Goal: Information Seeking & Learning: Learn about a topic

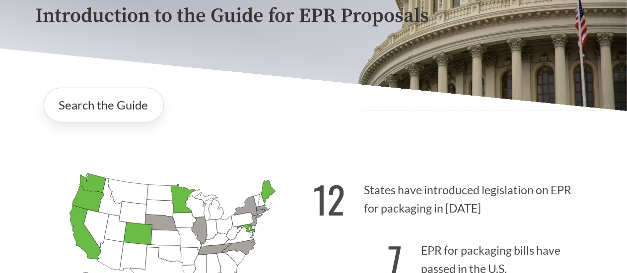
scroll to position [248, 0]
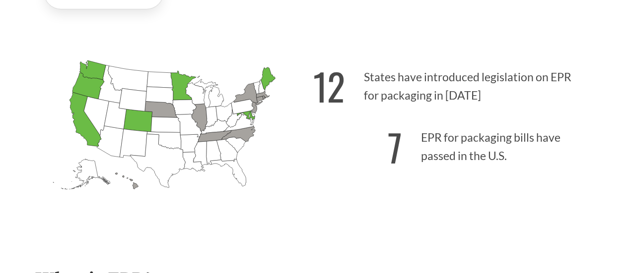
click at [458, 174] on p "7 EPR for packaging bills have passed in the U.S." at bounding box center [453, 144] width 278 height 61
click at [408, 84] on p "12 States have introduced legislation on EPR for packaging in [DATE]" at bounding box center [453, 83] width 278 height 61
click at [334, 86] on strong "12" at bounding box center [330, 86] width 32 height 55
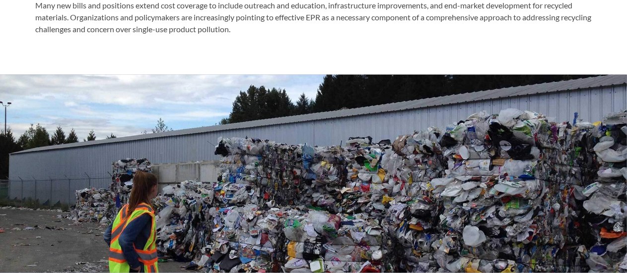
scroll to position [199, 0]
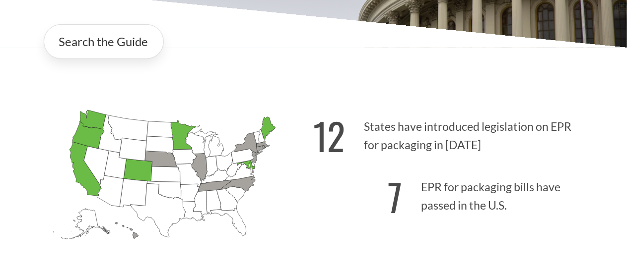
click at [200, 167] on icon "[US_STATE] Introduced: 2" at bounding box center [200, 167] width 16 height 28
click at [132, 48] on link "Search the Guide" at bounding box center [104, 41] width 120 height 35
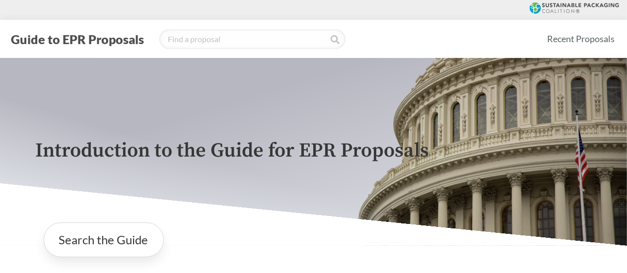
scroll to position [248, 0]
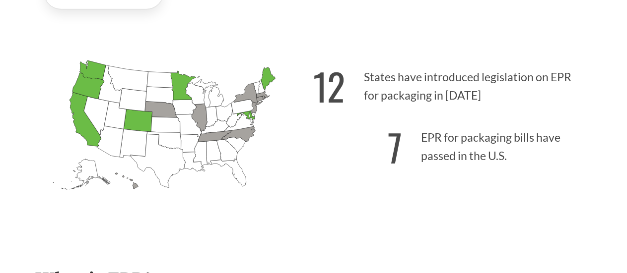
click at [249, 102] on icon "[US_STATE] Introduced:" at bounding box center [242, 106] width 23 height 15
click at [270, 166] on icon "[US_STATE] Introduced: [US_STATE] Introduced: [US_STATE] Introduced: [US_STATE]…" at bounding box center [175, 140] width 278 height 174
drag, startPoint x: 248, startPoint y: 96, endPoint x: 257, endPoint y: 122, distance: 27.2
click at [249, 98] on icon "[US_STATE] Introduced: 3" at bounding box center [248, 94] width 29 height 22
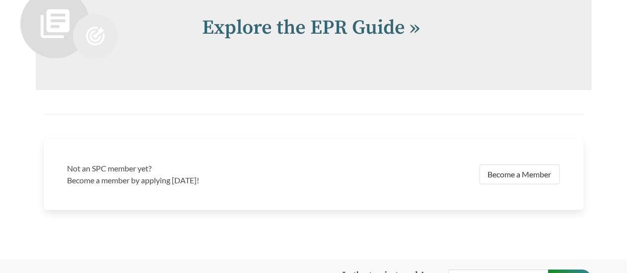
scroll to position [2014, 0]
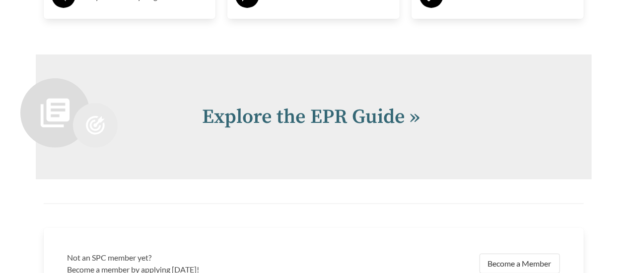
click at [286, 94] on div "Explore the EPR Guide »" at bounding box center [314, 117] width 556 height 125
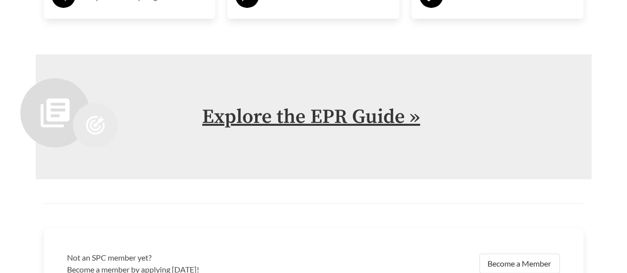
click at [294, 123] on link "Explore the EPR Guide »" at bounding box center [311, 117] width 218 height 25
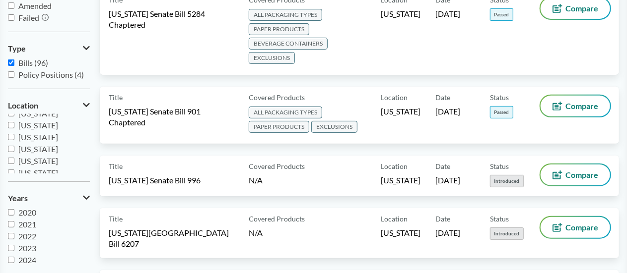
scroll to position [214, 0]
